Goal: Find specific page/section: Find specific page/section

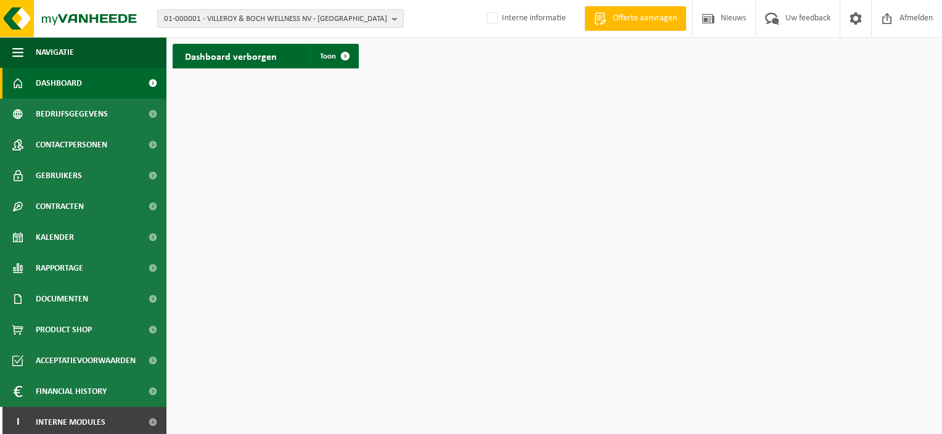
click at [396, 21] on b "button" at bounding box center [397, 18] width 11 height 17
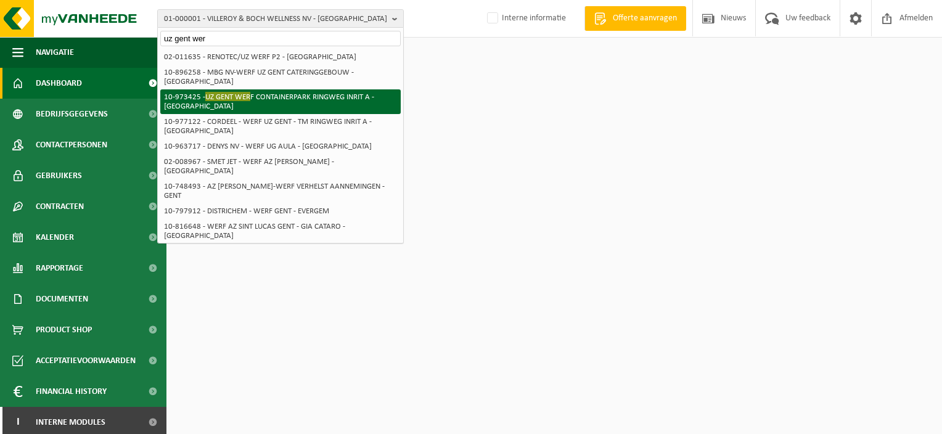
type input "uz gent wer"
click at [321, 91] on li "10-973425 - UZ GENT WER F CONTAINERPARK RINGWEG INRIT A - GENT" at bounding box center [280, 101] width 240 height 25
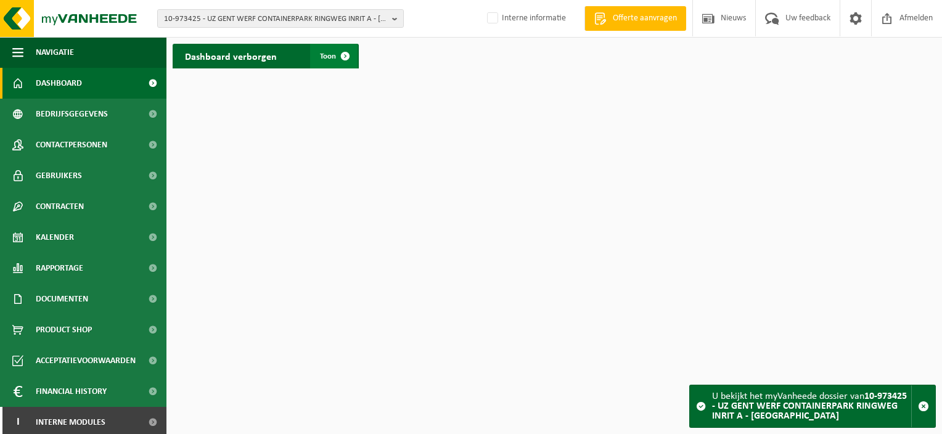
click at [338, 67] on span at bounding box center [345, 56] width 25 height 25
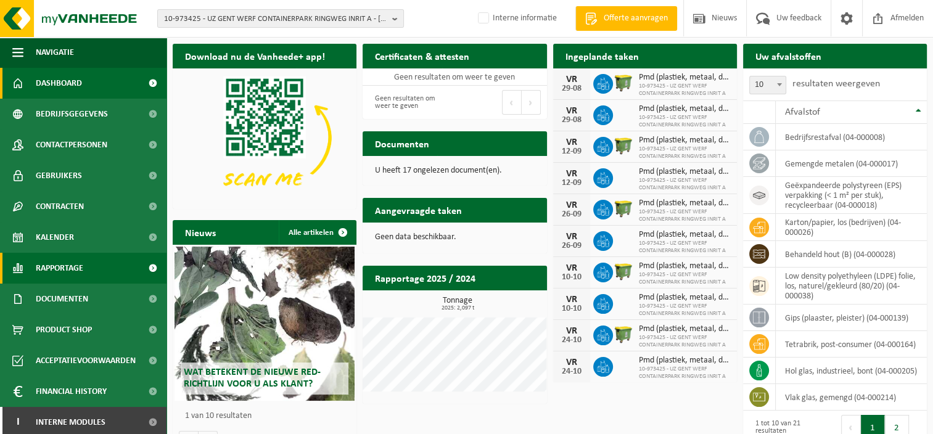
click at [72, 267] on span "Rapportage" at bounding box center [59, 268] width 47 height 31
click at [0, 0] on span "In grafiekvorm" at bounding box center [0, 0] width 0 height 0
